Goal: Task Accomplishment & Management: Manage account settings

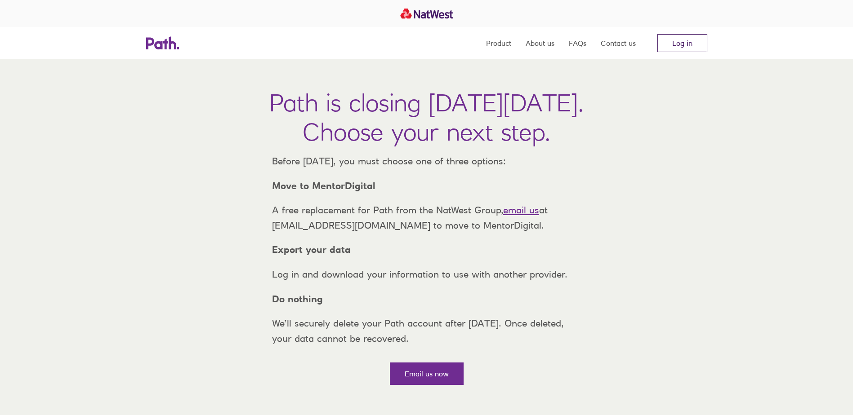
click at [700, 46] on link "Log in" at bounding box center [682, 43] width 50 height 18
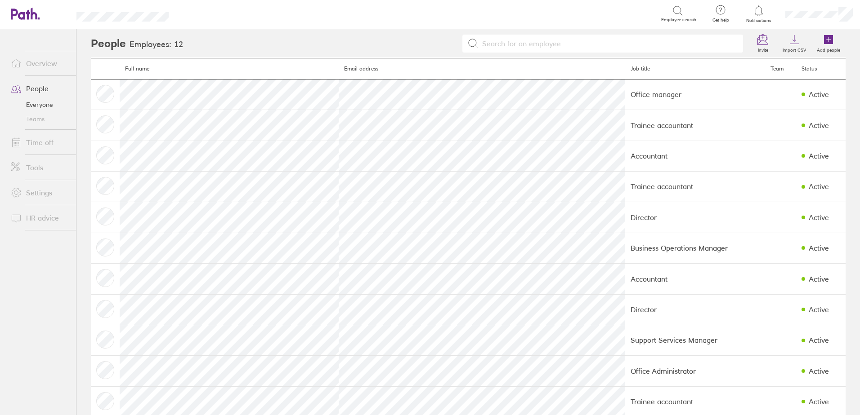
click at [36, 60] on link "Overview" at bounding box center [40, 63] width 72 height 18
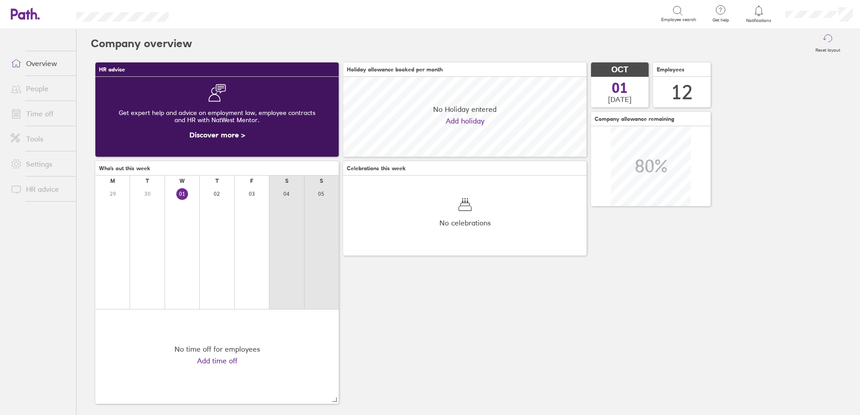
scroll to position [80, 243]
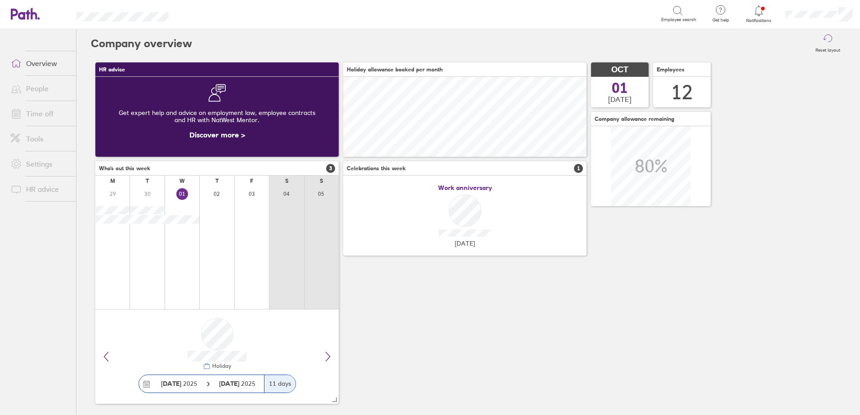
click at [29, 162] on link "Settings" at bounding box center [40, 164] width 72 height 18
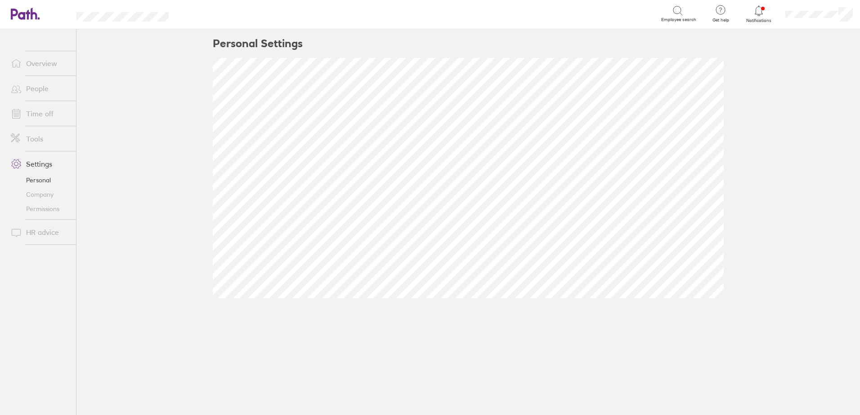
click at [30, 139] on link "Tools" at bounding box center [40, 139] width 72 height 18
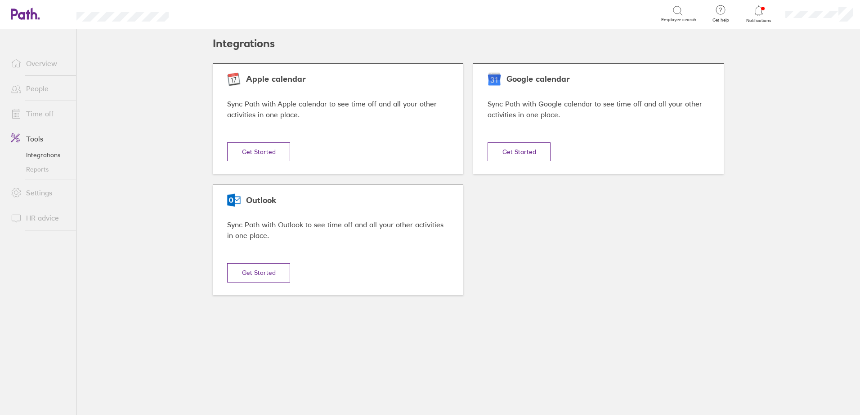
click at [40, 115] on link "Time off" at bounding box center [40, 114] width 72 height 18
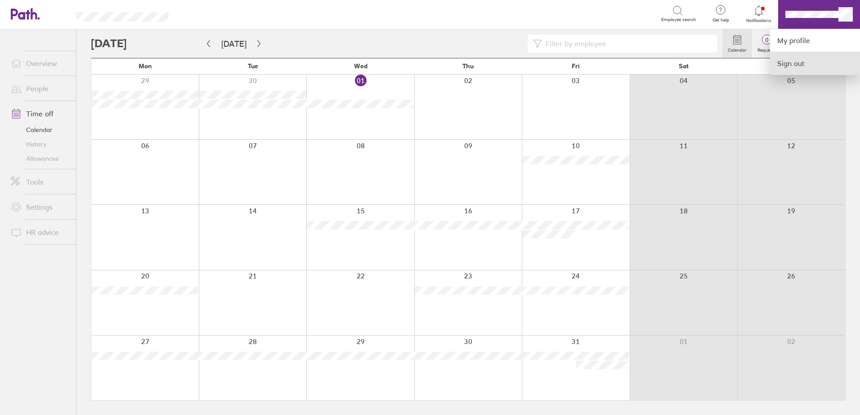
click at [805, 66] on link "Sign out" at bounding box center [815, 63] width 90 height 22
